Goal: Task Accomplishment & Management: Use online tool/utility

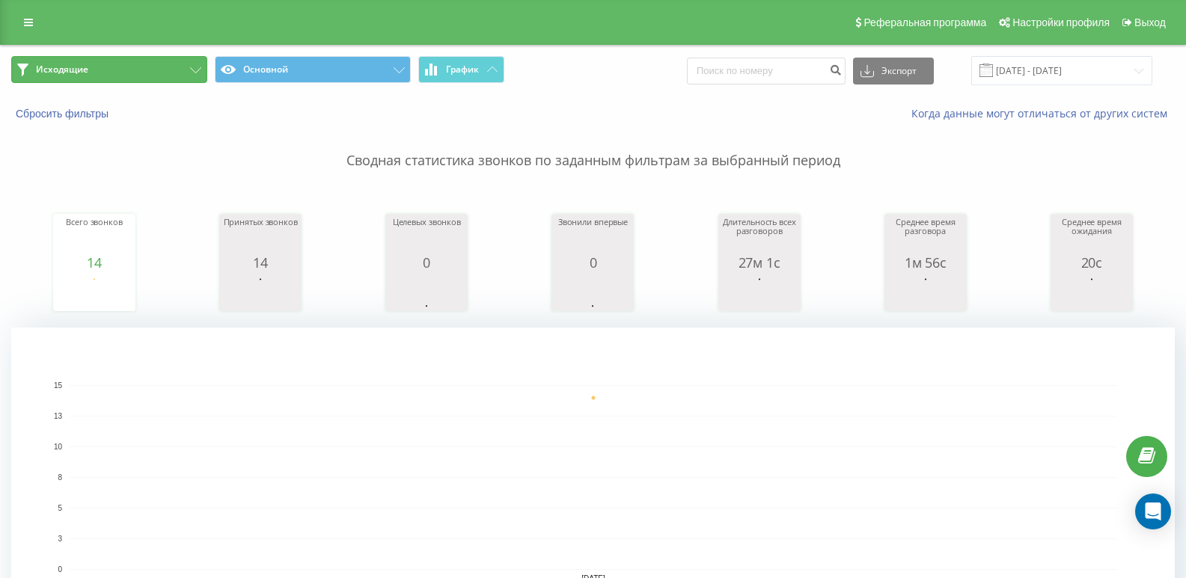
click at [114, 60] on button "Исходящие" at bounding box center [109, 69] width 196 height 27
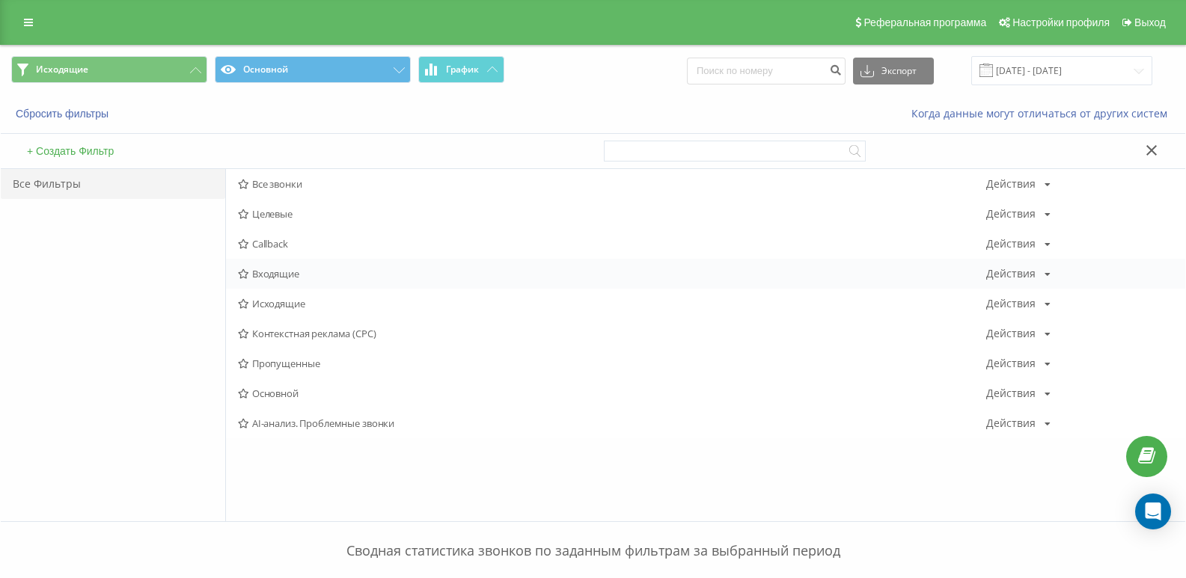
click at [263, 278] on span "Входящие" at bounding box center [612, 274] width 748 height 10
